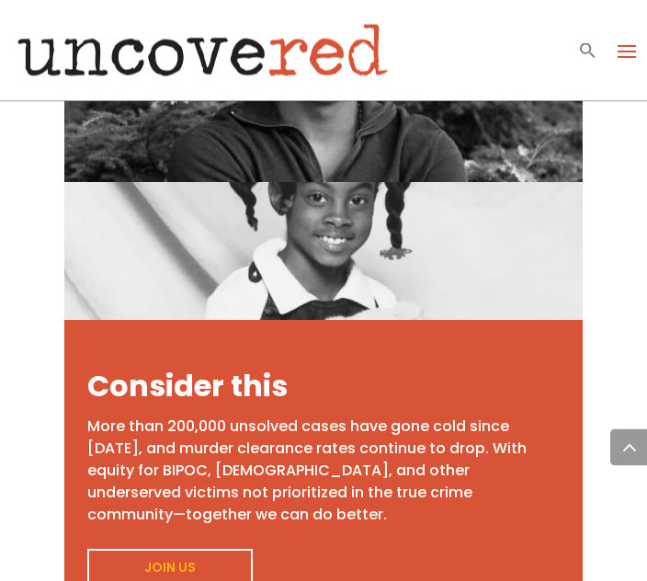
scroll to position [2257, 0]
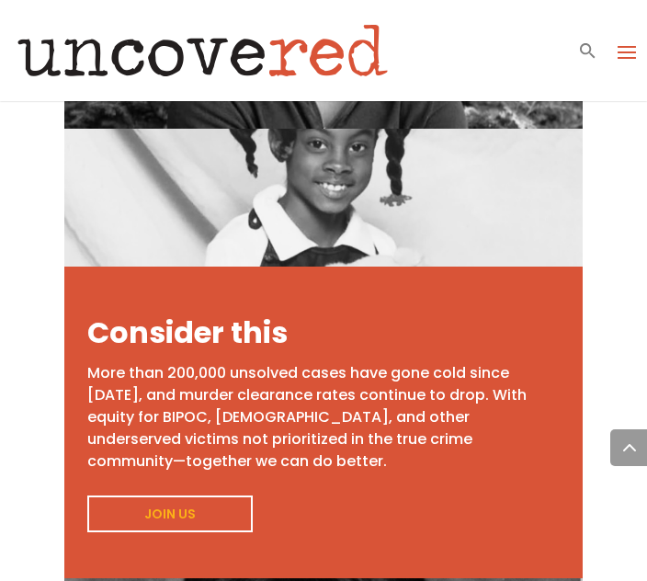
click at [194, 495] on link "Join Us" at bounding box center [169, 513] width 165 height 37
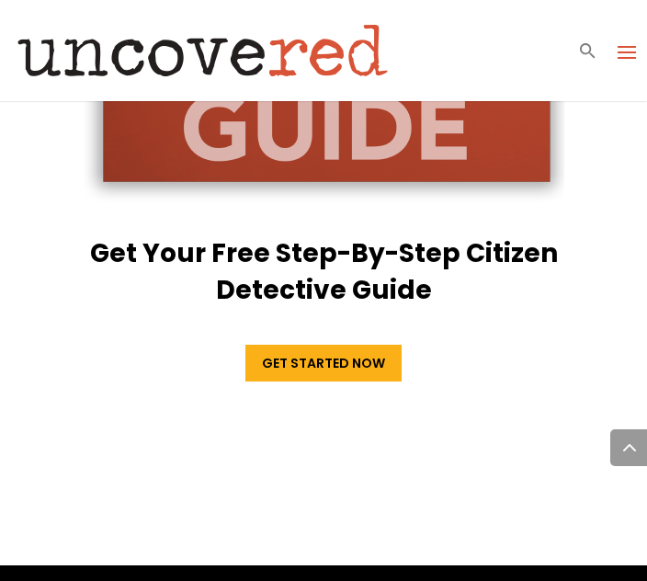
scroll to position [5435, 0]
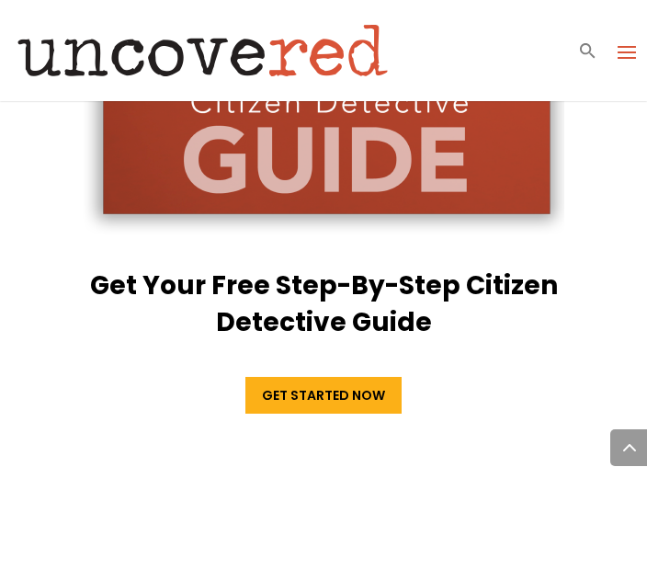
click at [358, 377] on link "Get Started Now" at bounding box center [323, 395] width 156 height 37
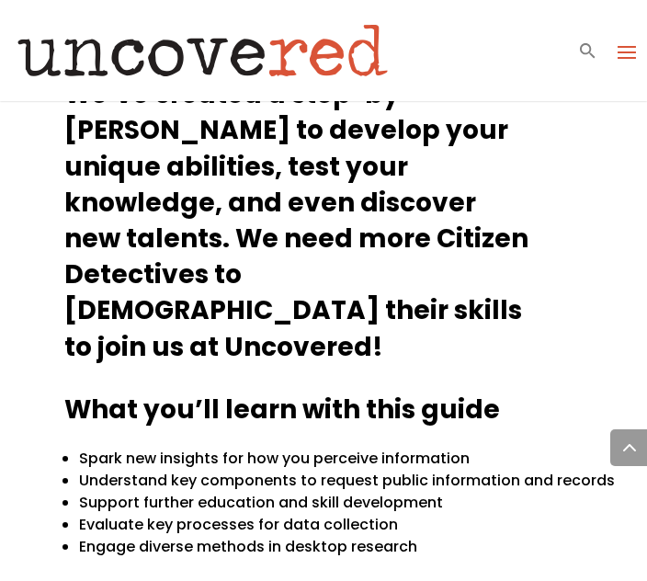
scroll to position [847, 0]
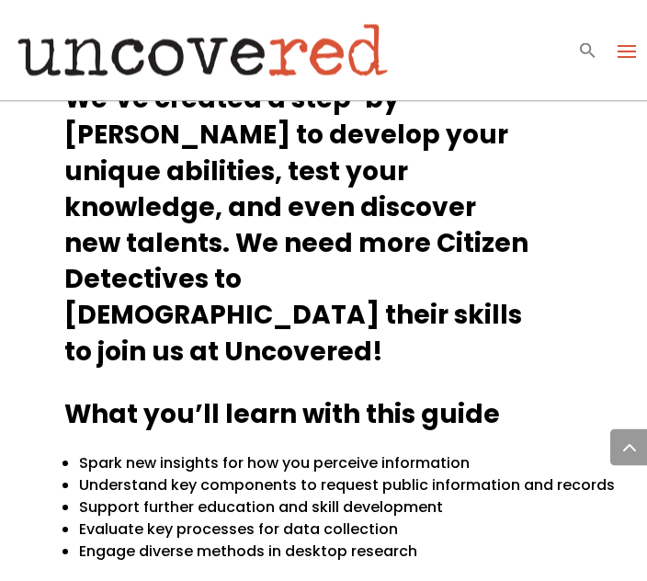
click at [631, 61] on span at bounding box center [626, 51] width 29 height 29
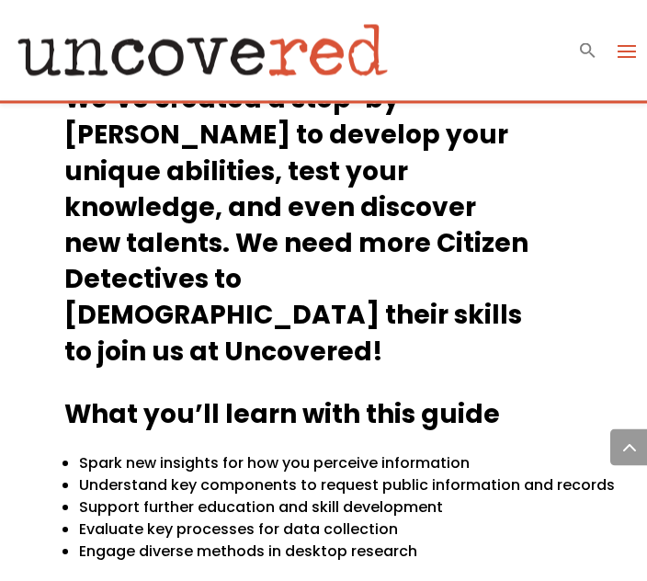
scroll to position [848, 0]
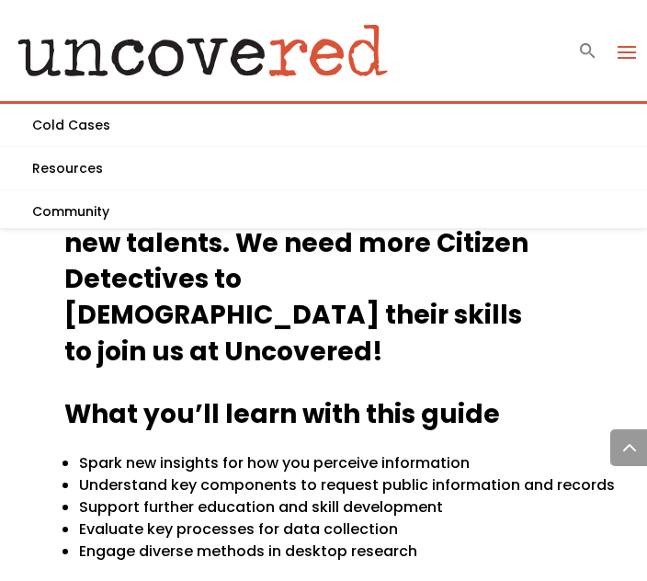
click at [614, 57] on span at bounding box center [626, 51] width 29 height 29
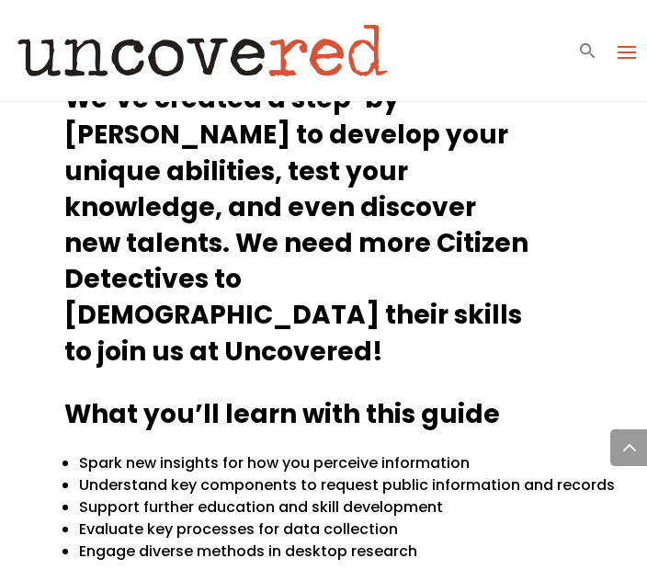
click at [633, 59] on span at bounding box center [626, 51] width 29 height 29
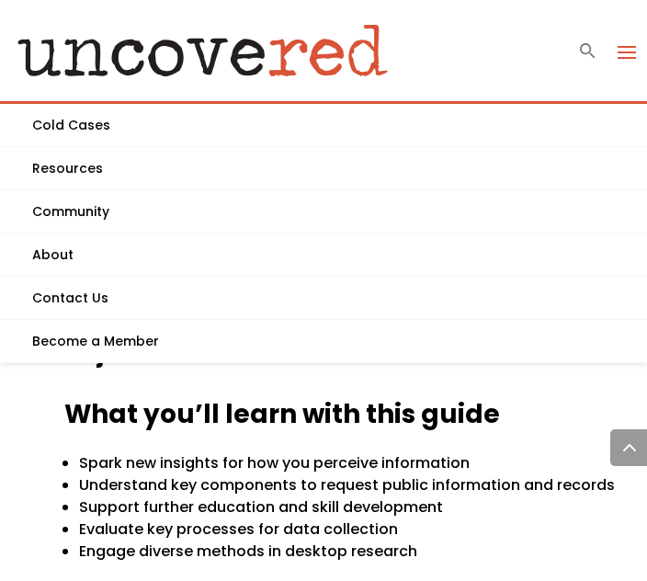
click at [79, 125] on link "Cold Cases" at bounding box center [323, 125] width 647 height 43
